Goal: Task Accomplishment & Management: Manage account settings

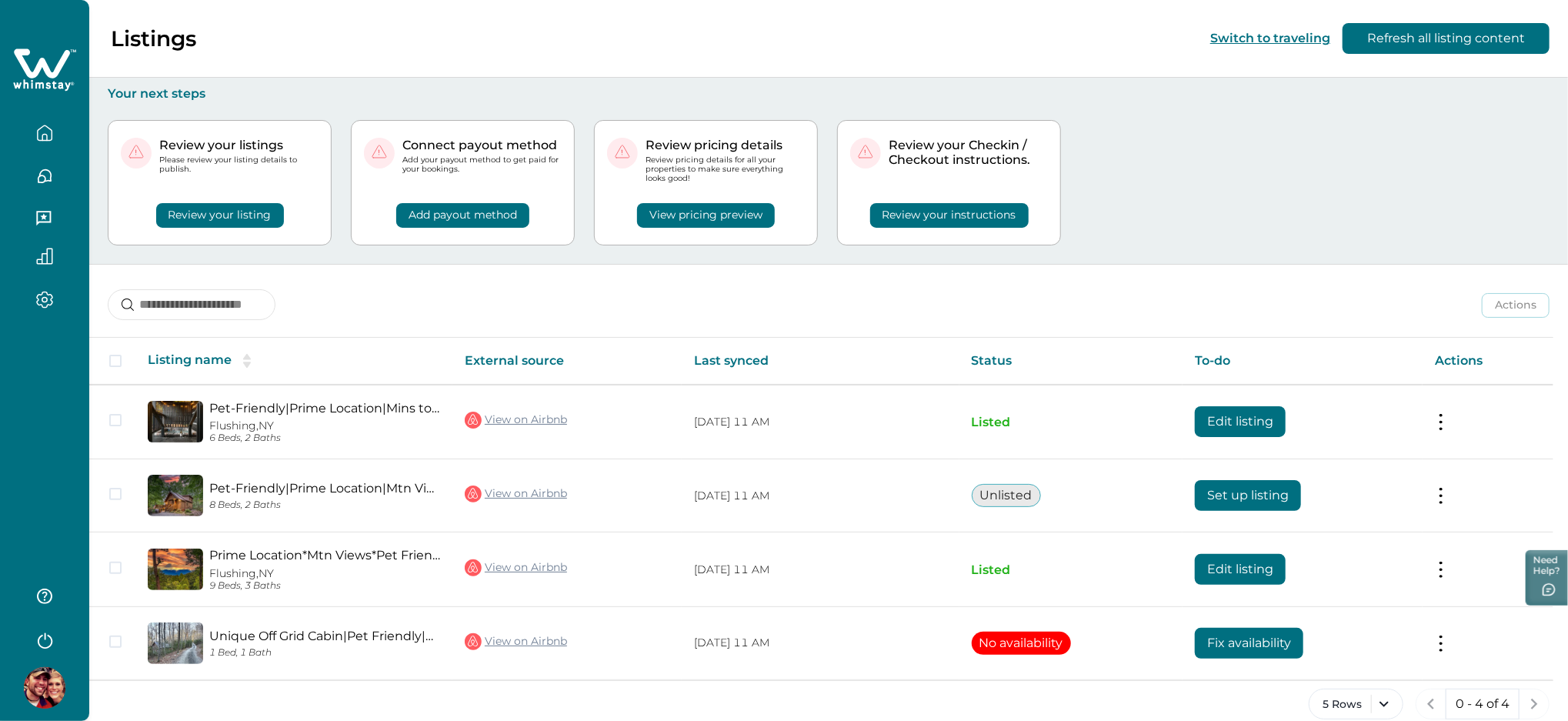
click at [698, 216] on button "View pricing preview" at bounding box center [706, 215] width 137 height 25
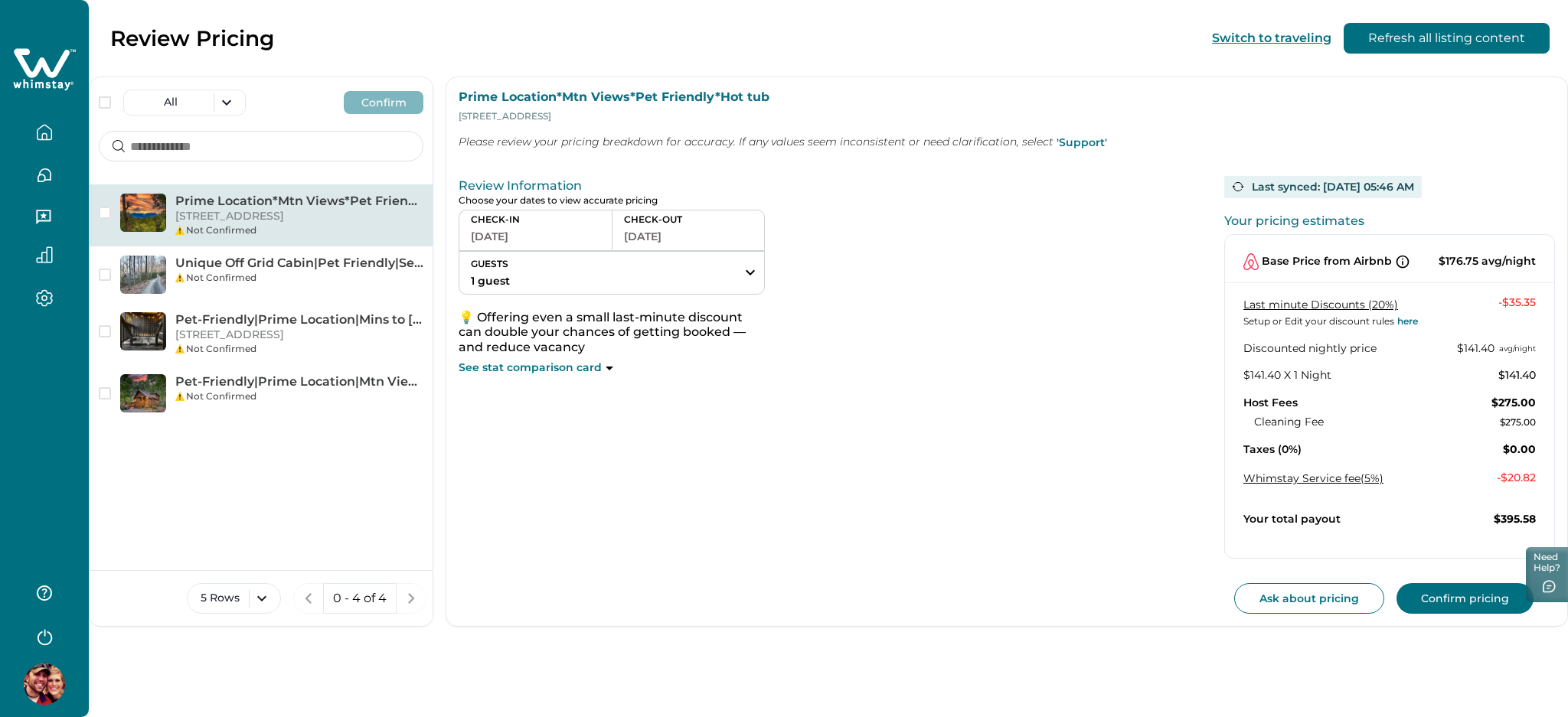
click at [521, 234] on button "[DATE]" at bounding box center [535, 237] width 130 height 22
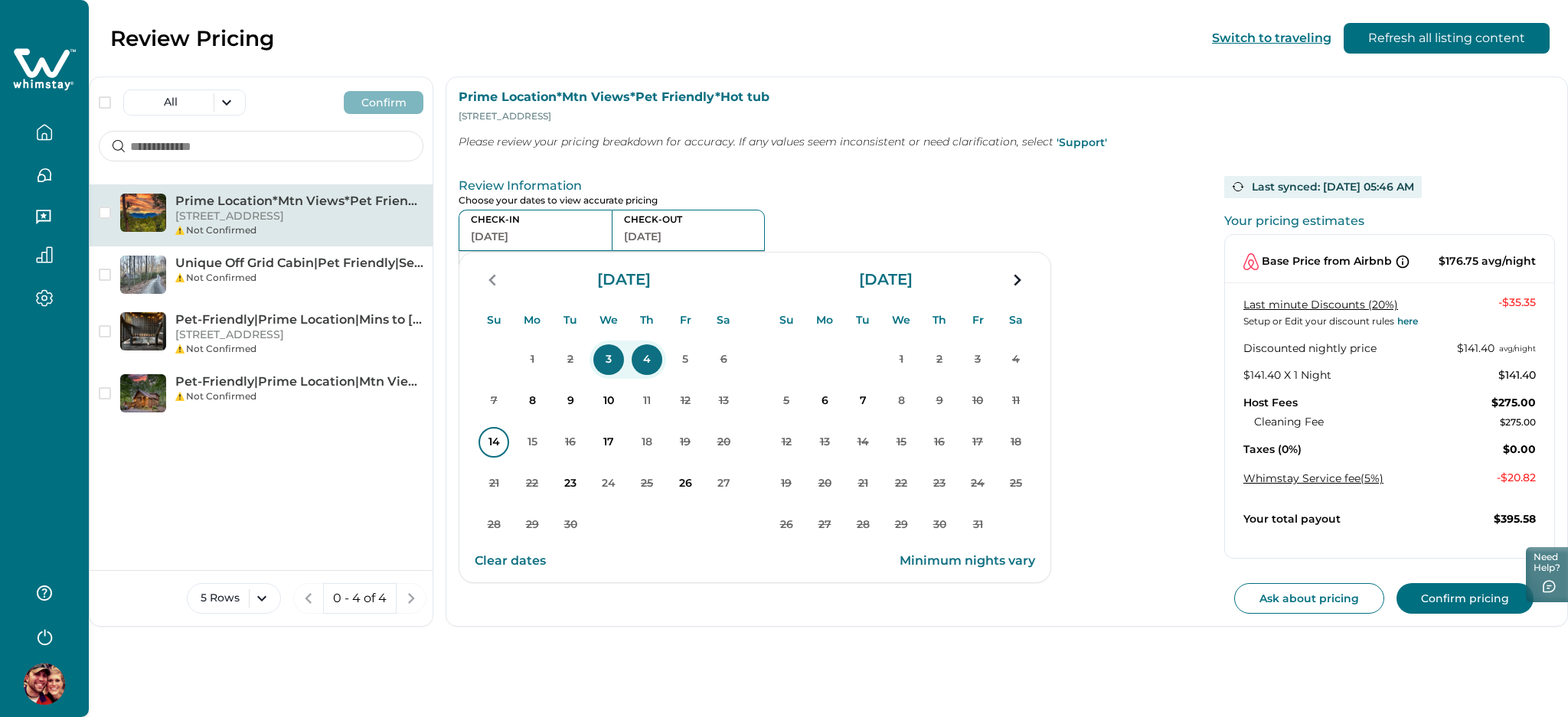
click at [497, 457] on p "14" at bounding box center [493, 442] width 31 height 31
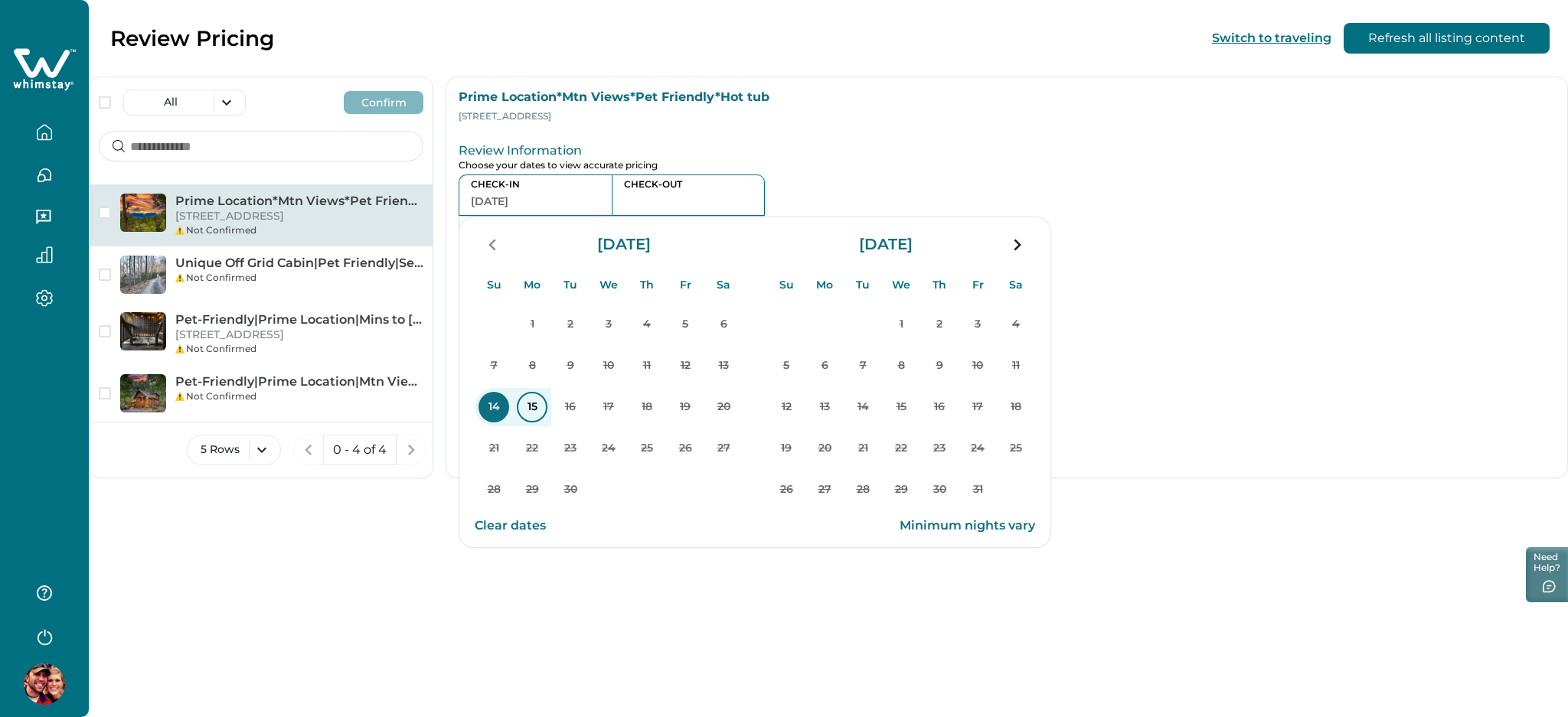
click at [535, 416] on p "15" at bounding box center [532, 407] width 31 height 31
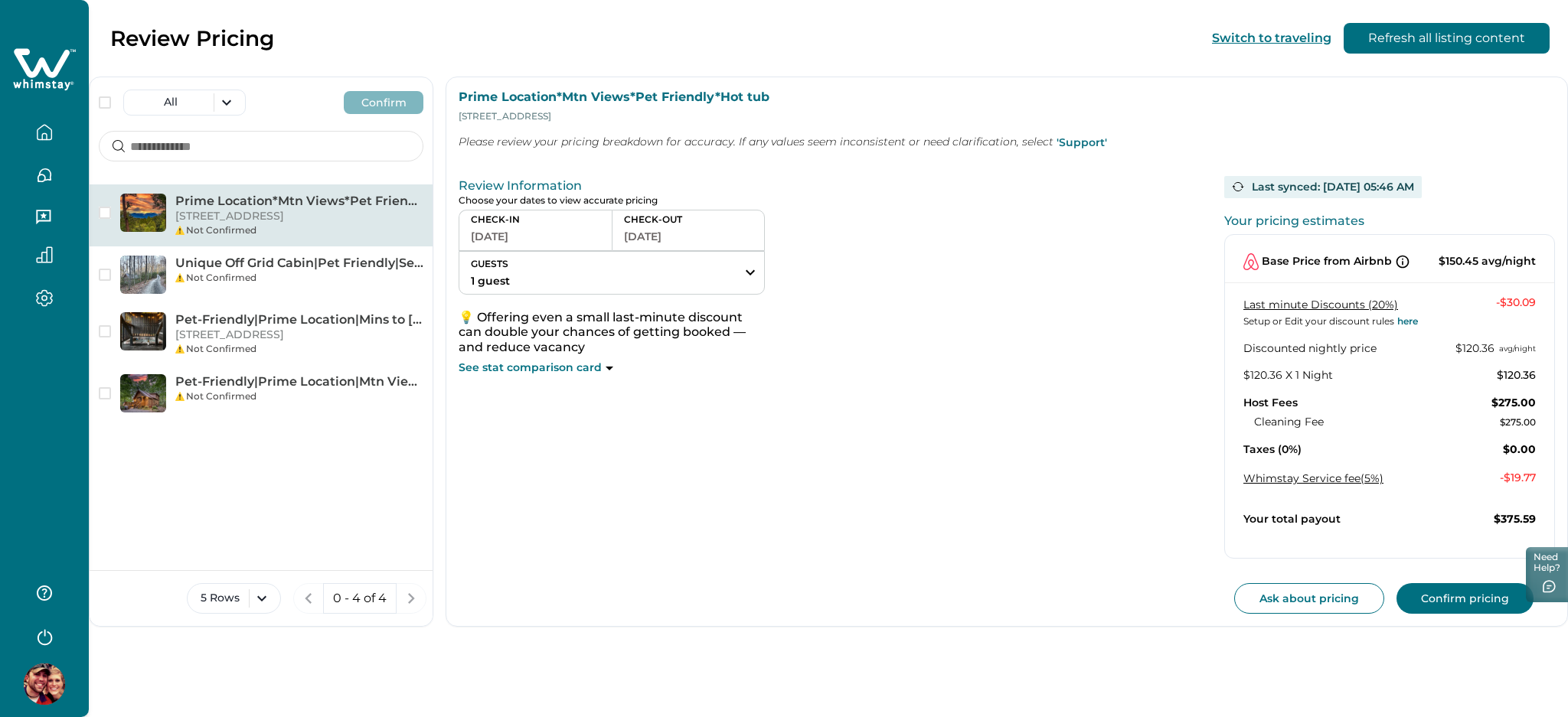
click at [543, 242] on button "[DATE]" at bounding box center [535, 237] width 130 height 22
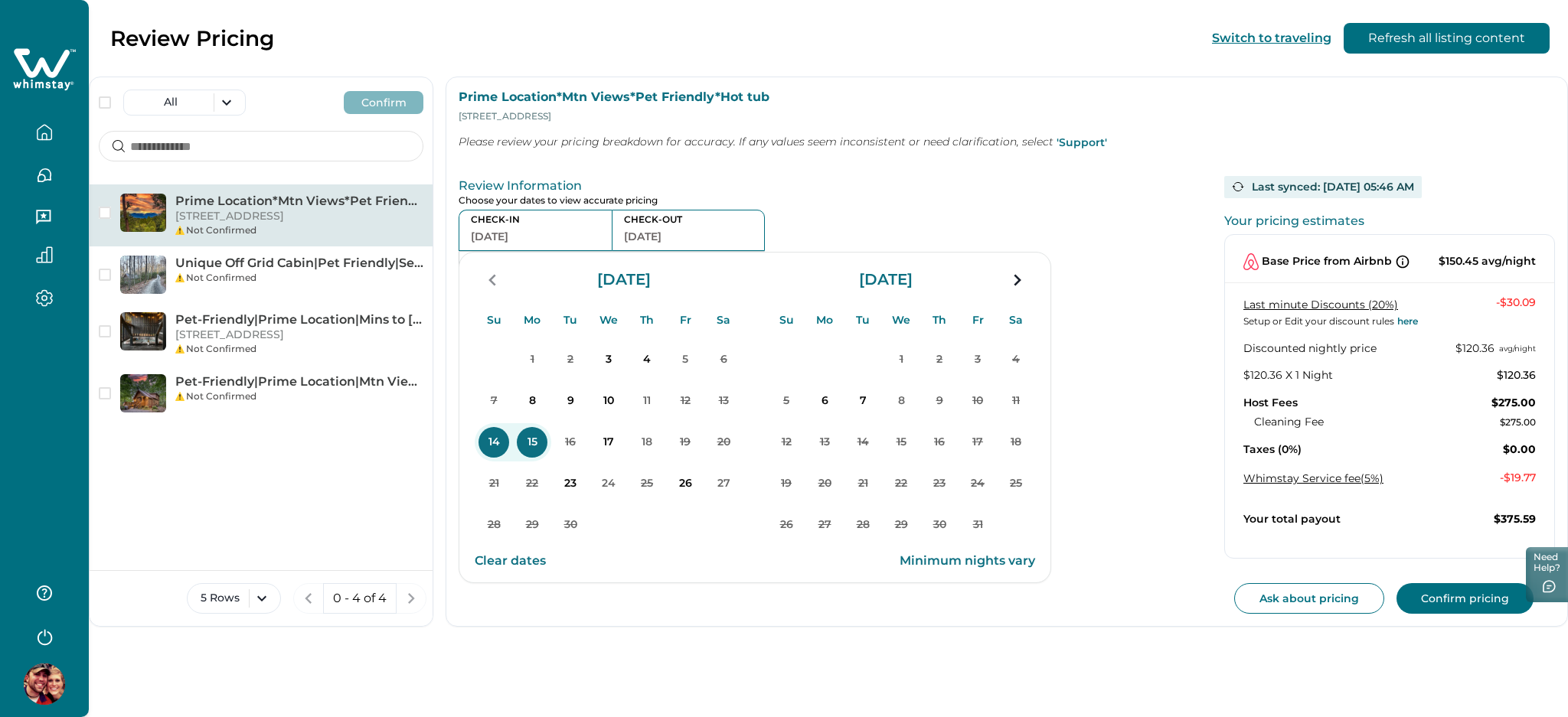
click at [750, 171] on div "Review Information Choose your dates to view accurate pricing CHECK-IN [DATE] C…" at bounding box center [826, 392] width 735 height 444
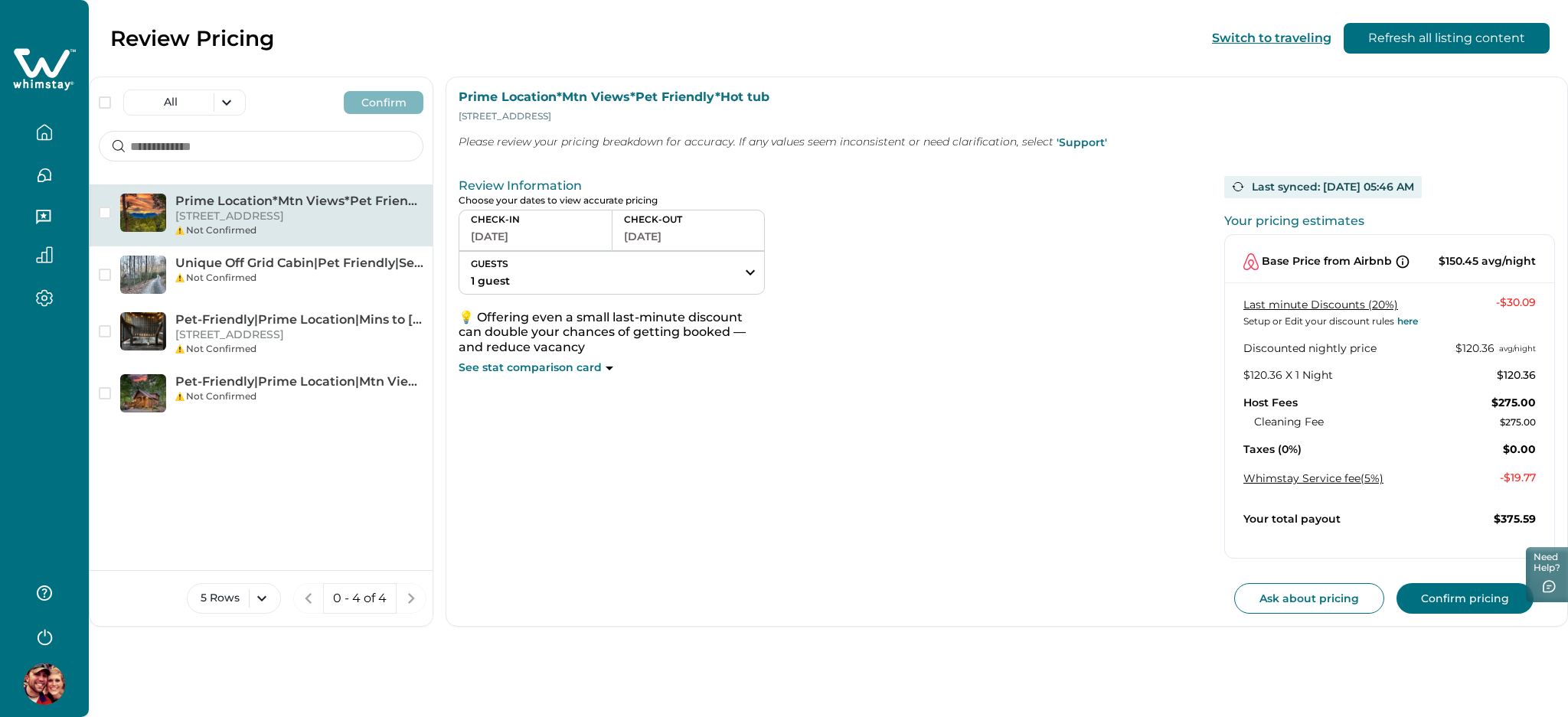
click at [553, 241] on button "[DATE]" at bounding box center [535, 237] width 130 height 22
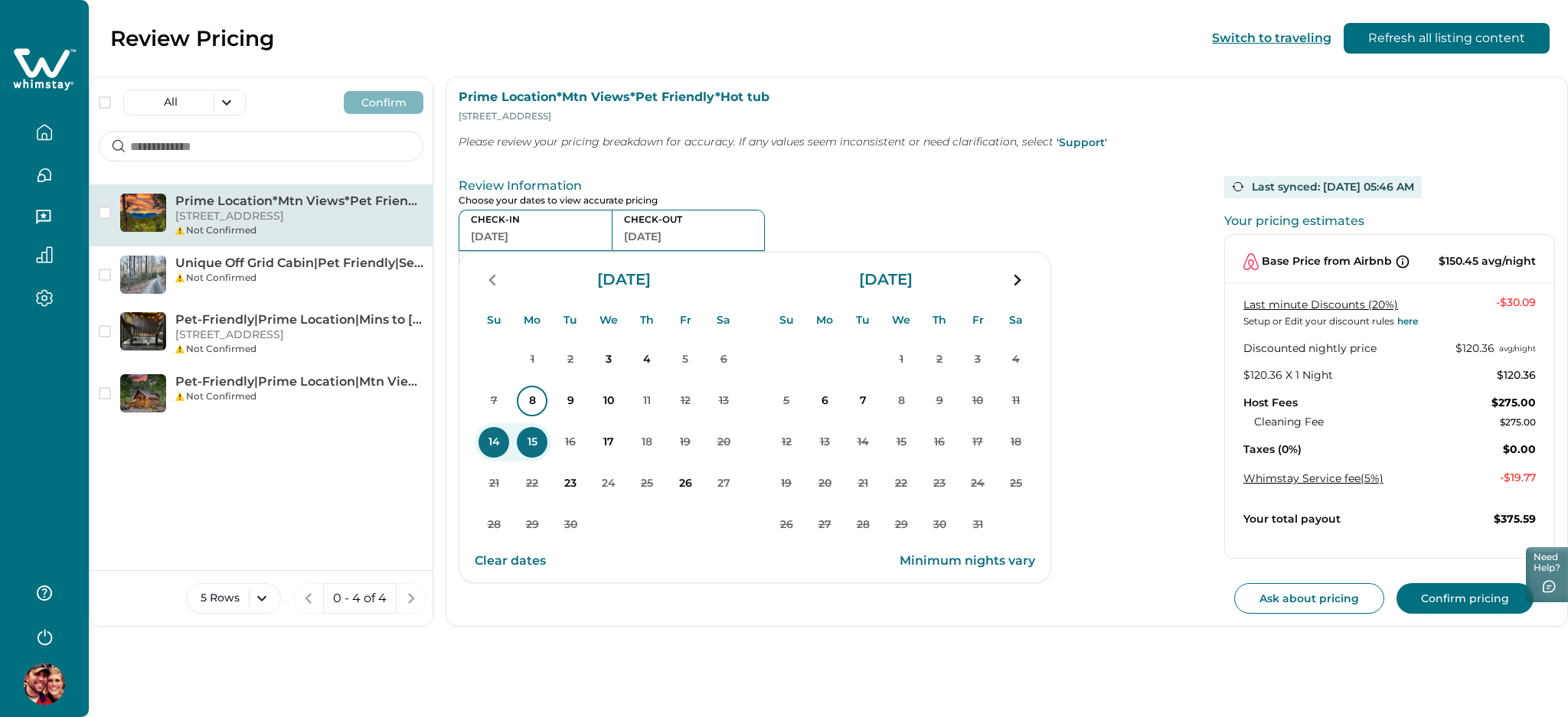
click at [538, 395] on p "8" at bounding box center [532, 401] width 31 height 31
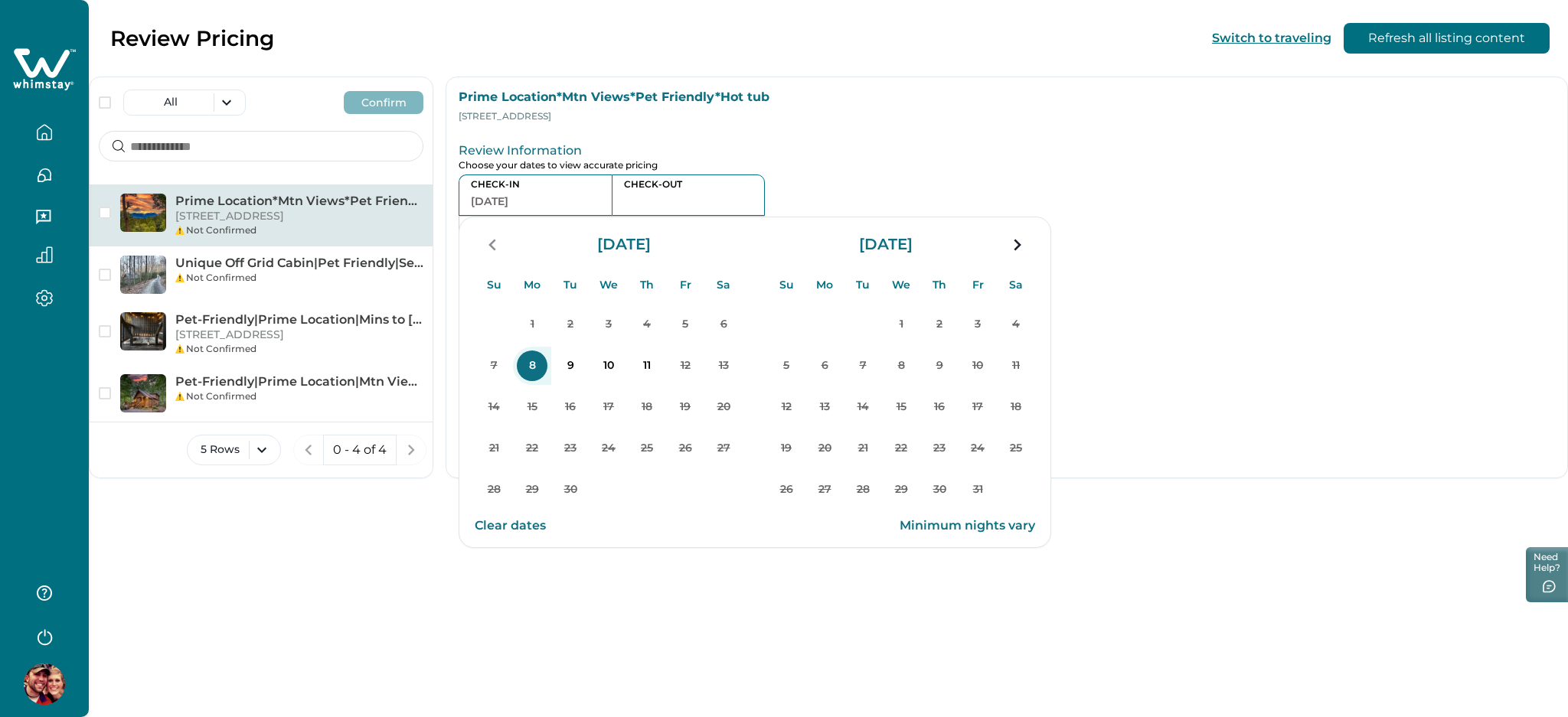
click at [768, 177] on div "CHECK-IN [DATE] CHECK-OUT GUESTS 1 guest Adults Ages [DEMOGRAPHIC_DATA] or abov…" at bounding box center [826, 217] width 735 height 85
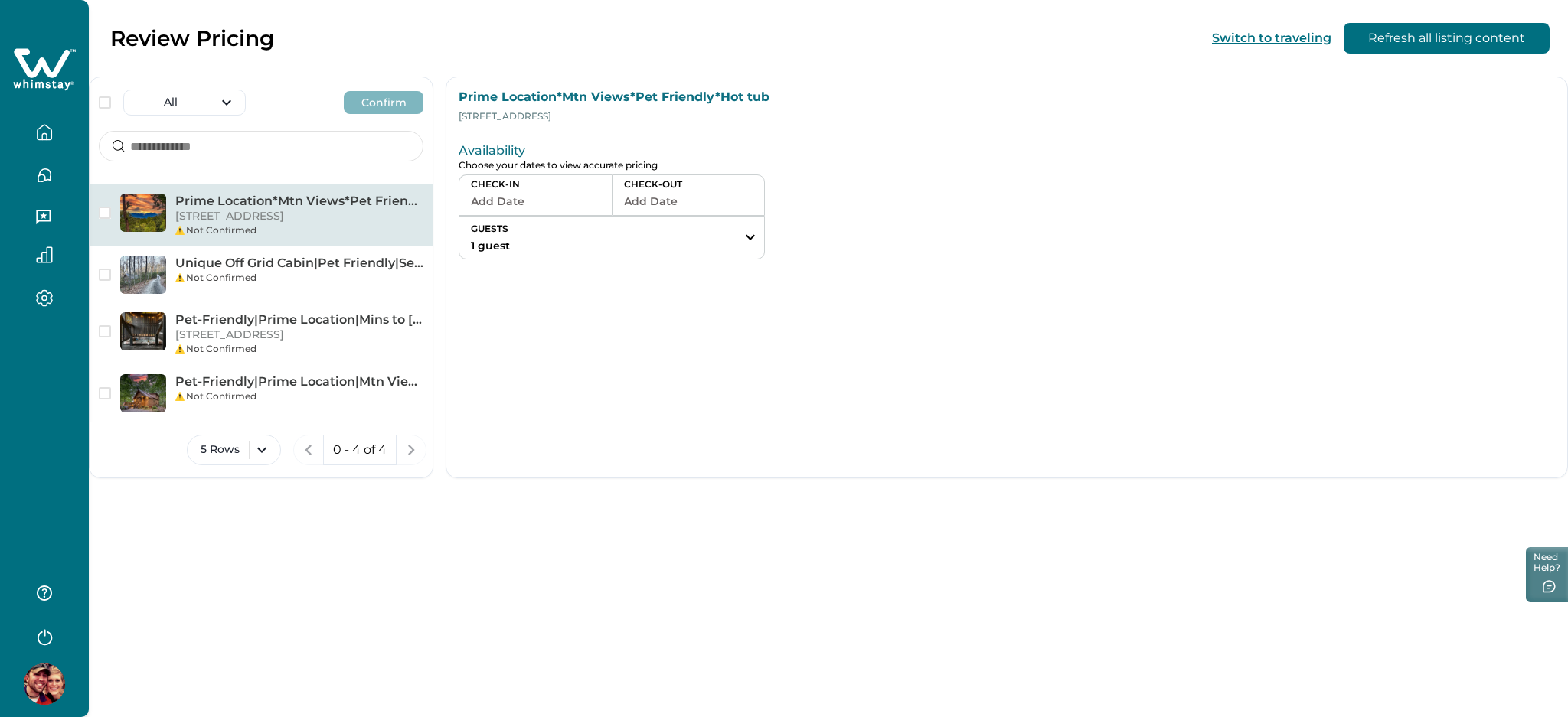
click at [494, 207] on button "Add Date" at bounding box center [535, 201] width 130 height 22
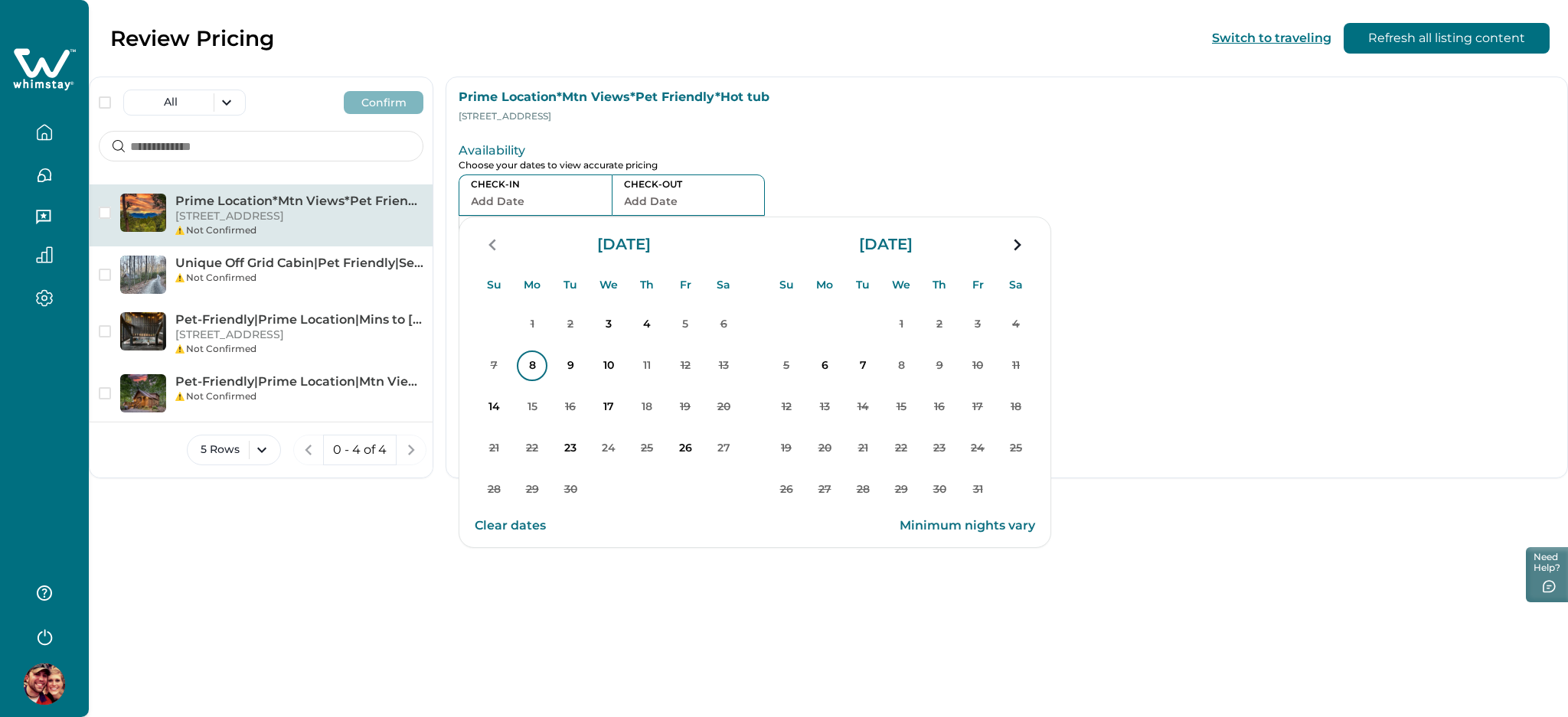
click at [532, 375] on p "8" at bounding box center [532, 365] width 31 height 31
click at [727, 147] on p "Review Information" at bounding box center [826, 151] width 735 height 15
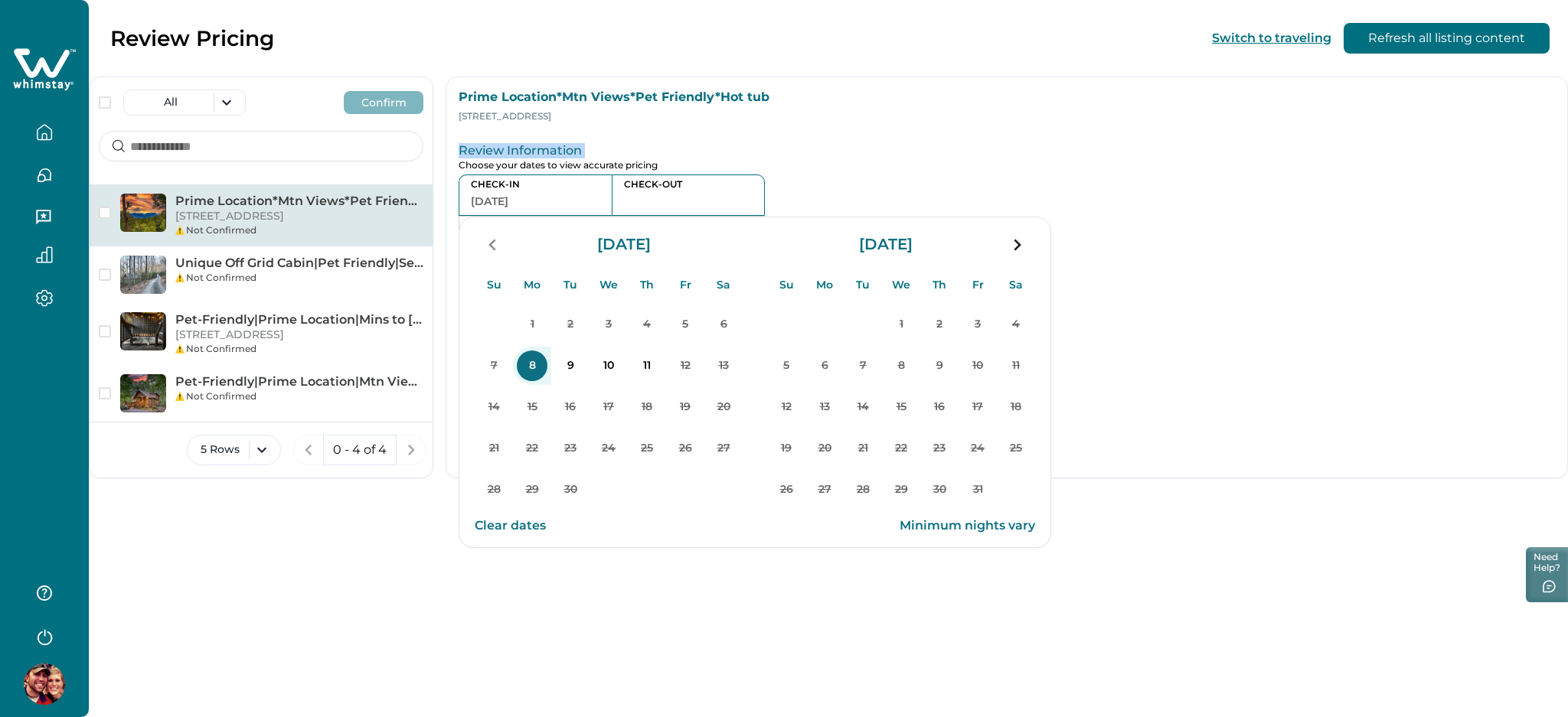
click at [727, 147] on p "Review Information" at bounding box center [826, 151] width 735 height 15
click at [520, 528] on button "Clear dates" at bounding box center [510, 526] width 71 height 31
click at [833, 170] on p "Choose your dates to view accurate pricing" at bounding box center [826, 166] width 735 height 12
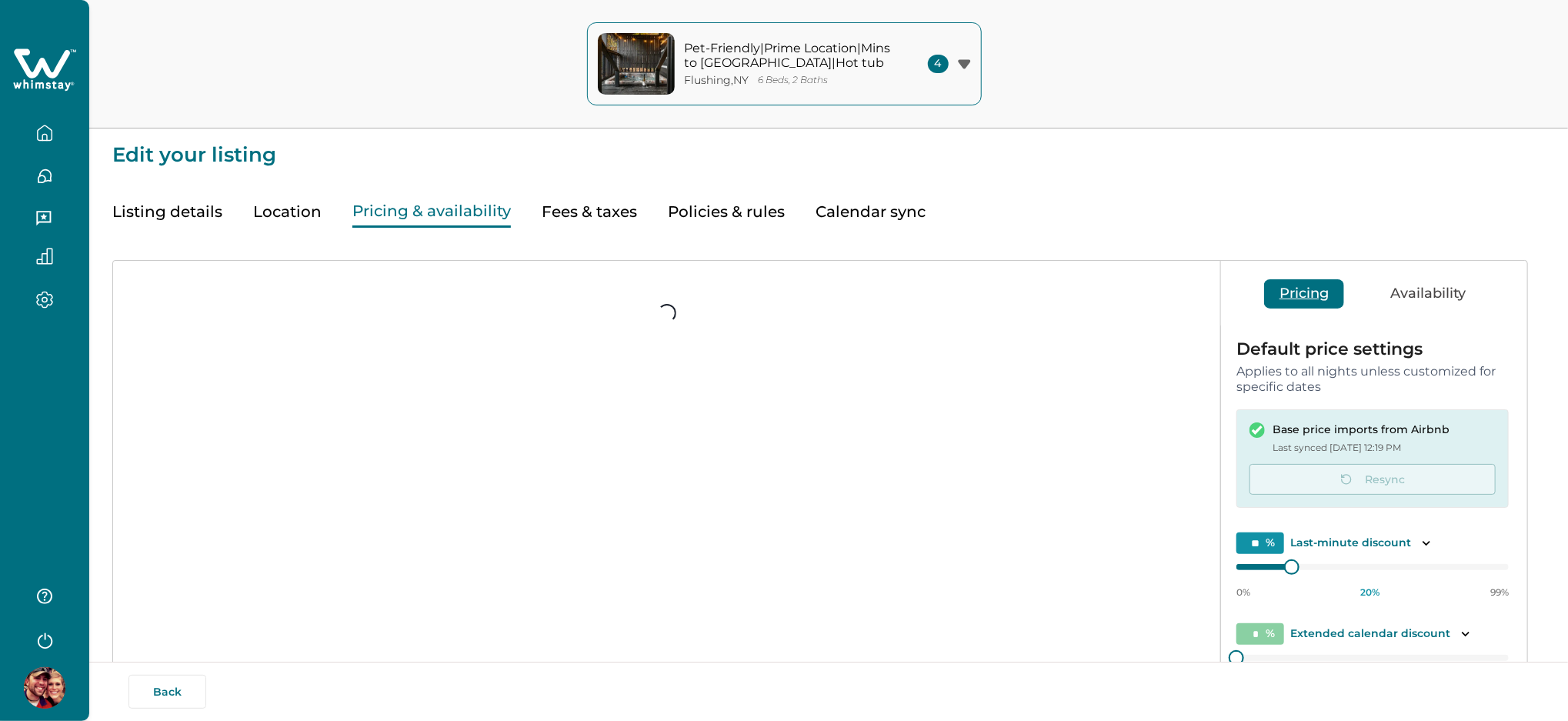
click at [153, 214] on button "Listing details" at bounding box center [167, 212] width 111 height 32
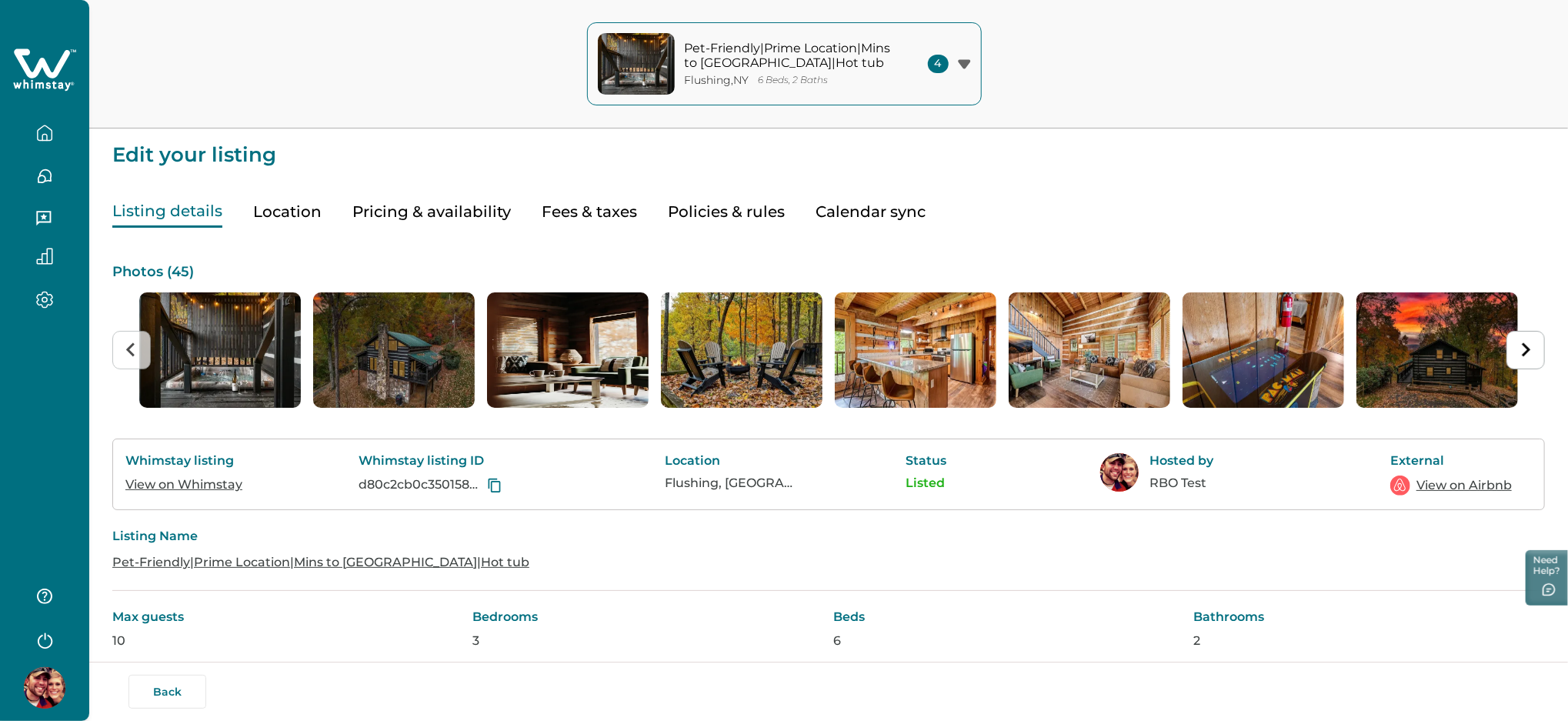
click at [1455, 480] on link "View on Airbnb" at bounding box center [1464, 485] width 96 height 19
click at [475, 200] on button "Pricing & availability" at bounding box center [431, 212] width 158 height 32
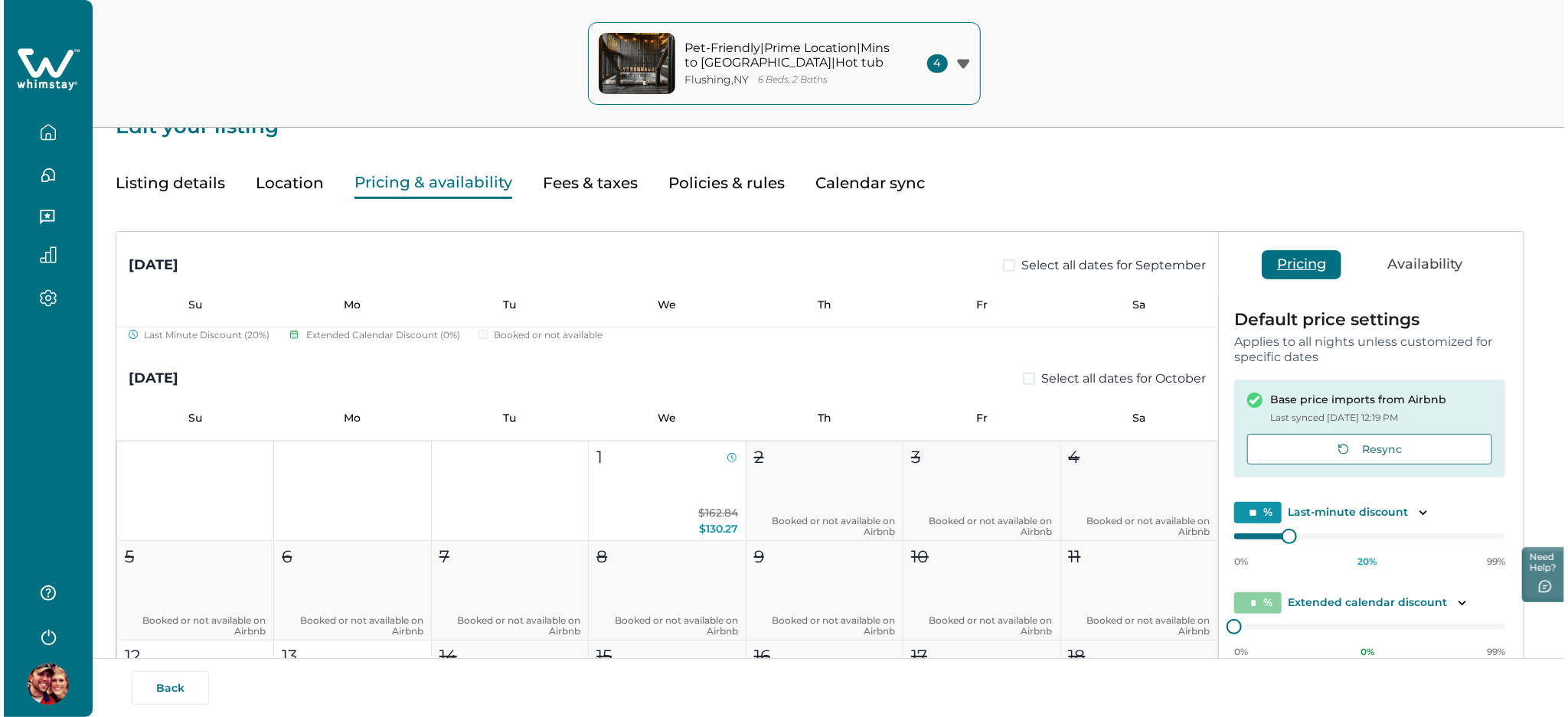
scroll to position [291, 0]
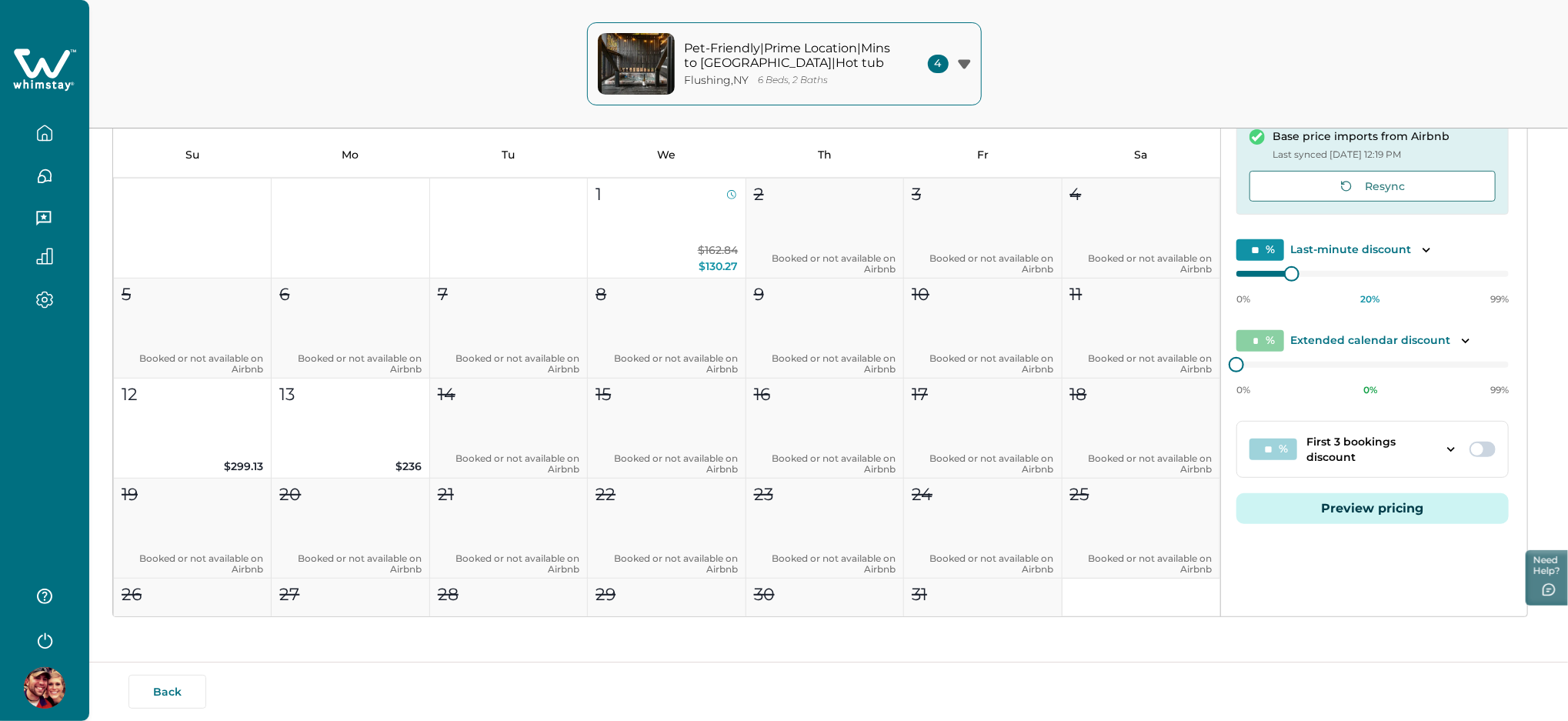
click at [1364, 498] on button "Preview pricing" at bounding box center [1373, 508] width 273 height 31
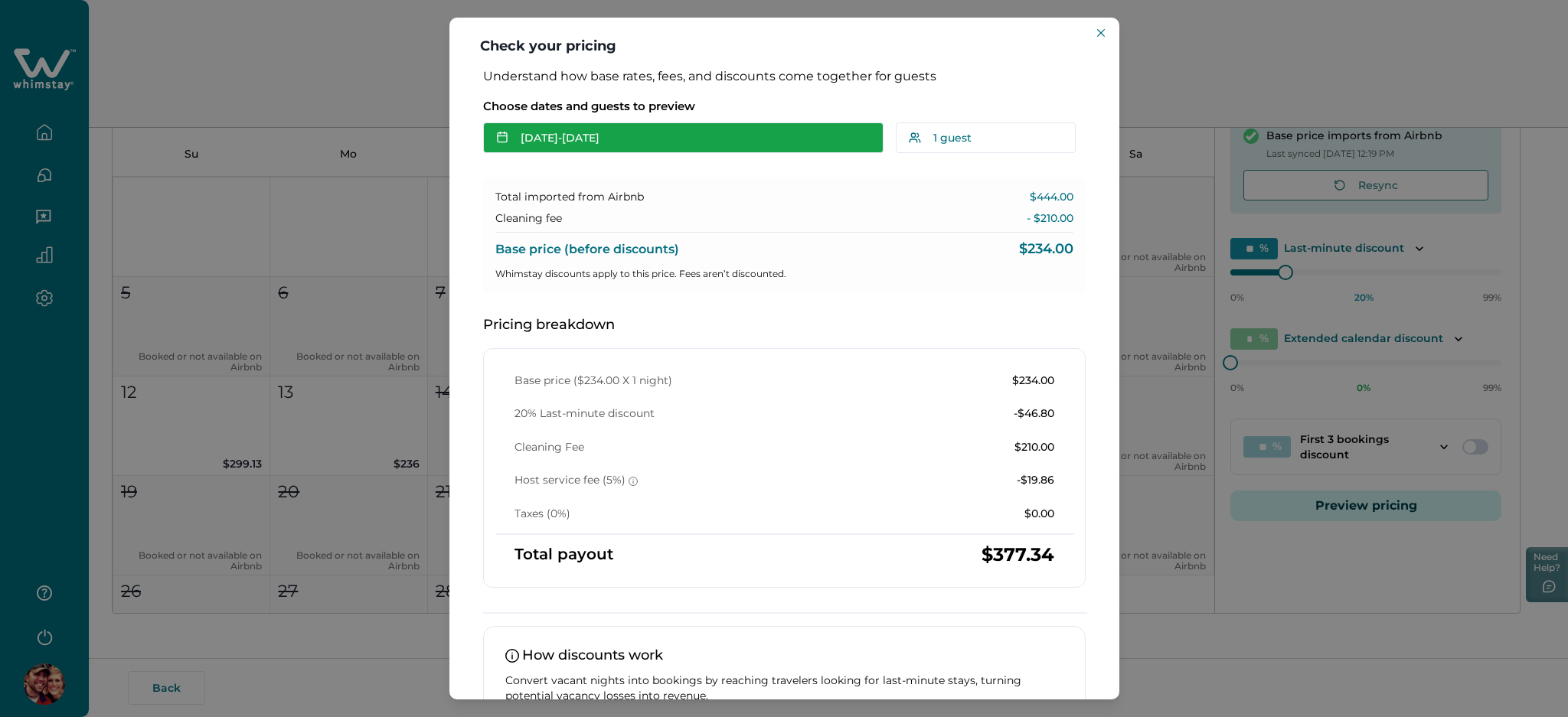
click at [636, 140] on button "Sep 12 - Sep 13" at bounding box center [683, 138] width 400 height 31
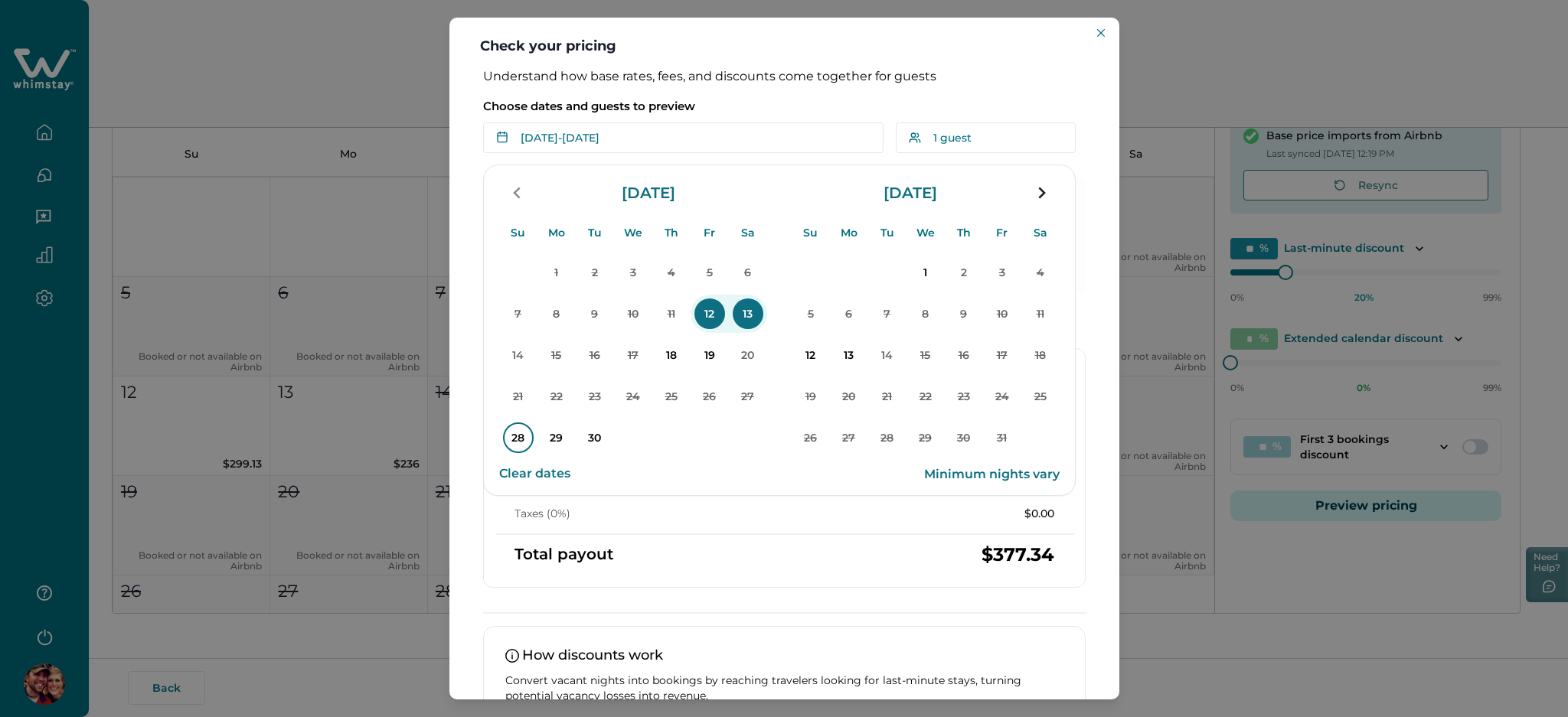
click at [509, 443] on p "28" at bounding box center [518, 438] width 31 height 31
click at [590, 443] on p "30" at bounding box center [594, 438] width 31 height 31
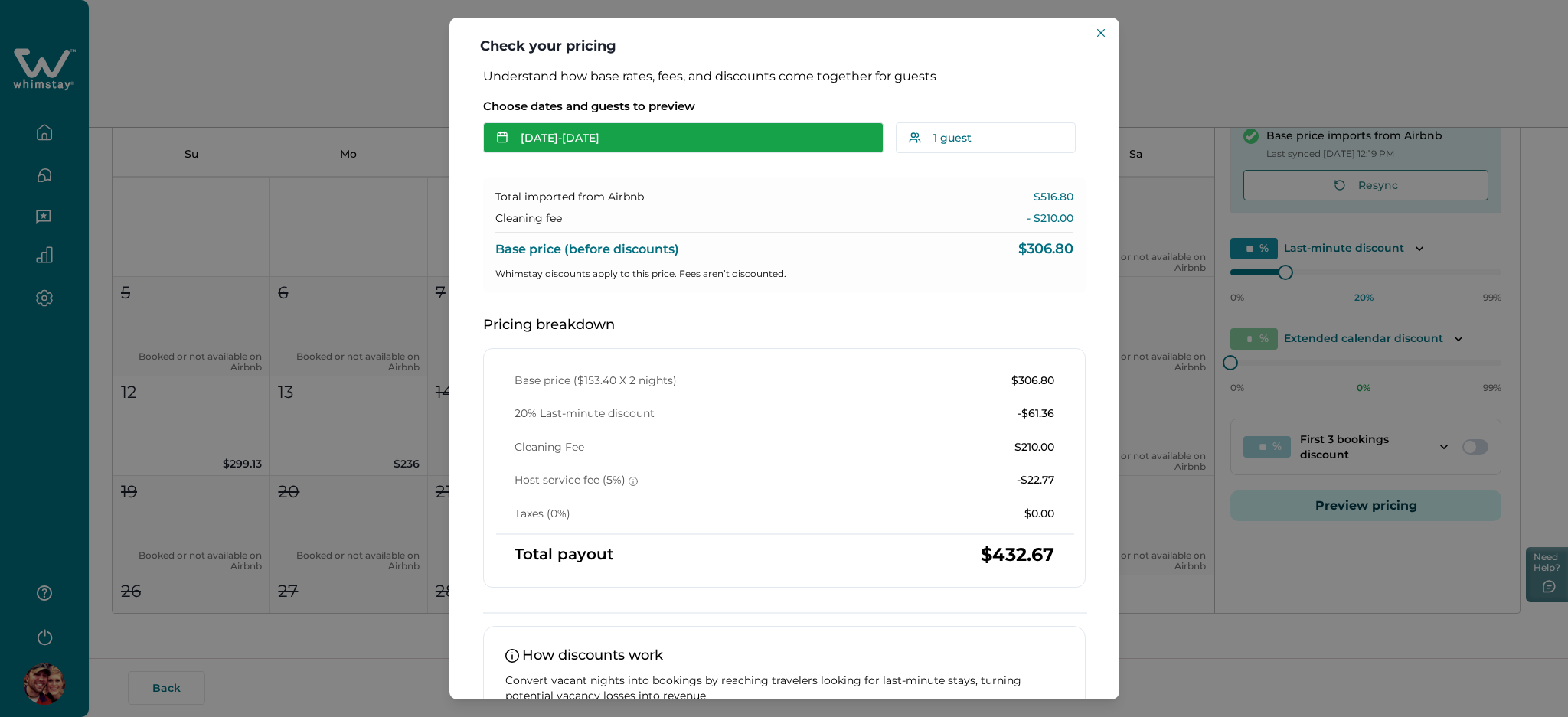
click at [632, 142] on button "Sep 28 - Sep 30" at bounding box center [683, 138] width 400 height 31
